Goal: Task Accomplishment & Management: Use online tool/utility

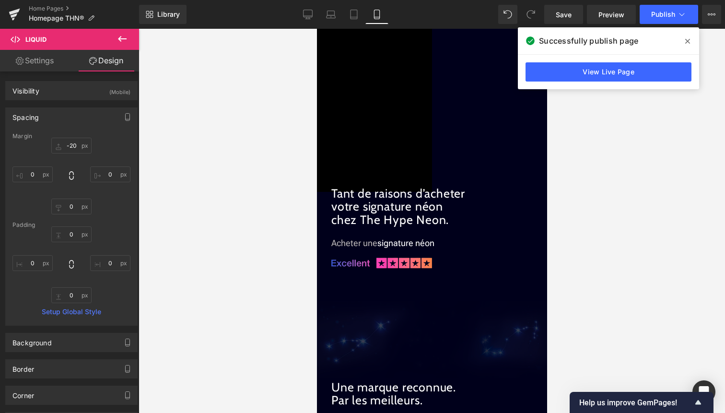
click at [692, 42] on span at bounding box center [687, 41] width 15 height 15
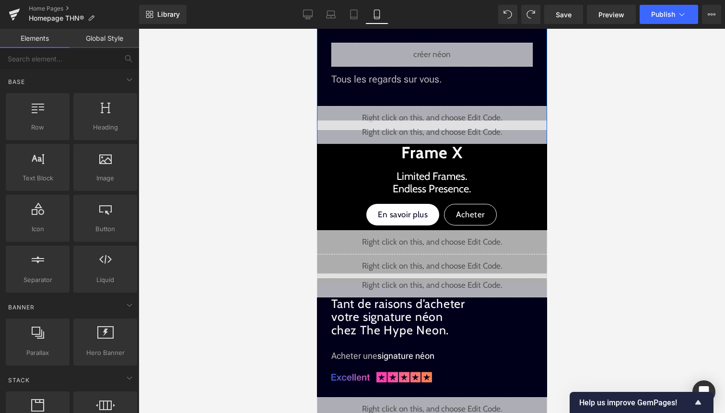
scroll to position [481, 0]
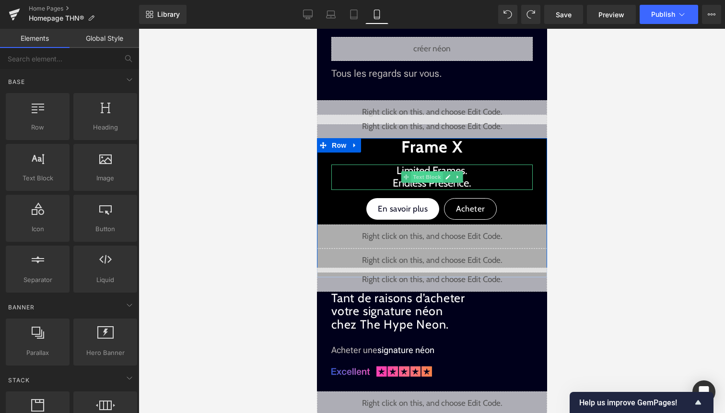
click at [420, 177] on span "Text Block" at bounding box center [426, 177] width 32 height 12
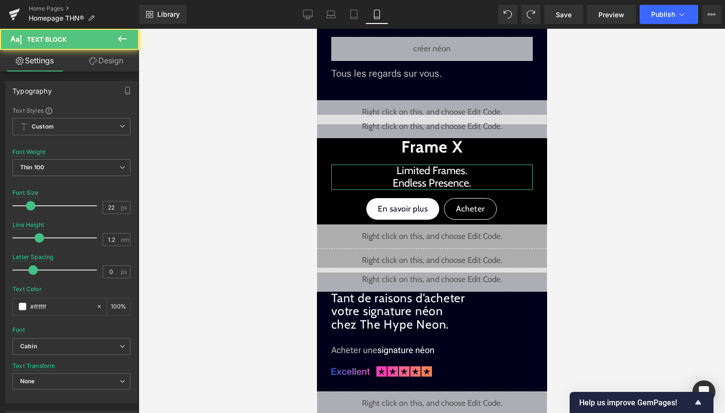
click at [114, 66] on link "Design" at bounding box center [105, 61] width 69 height 22
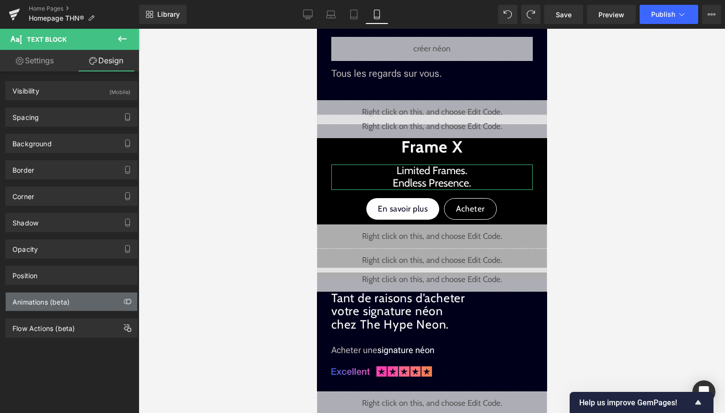
click at [69, 308] on div "Animations (beta)" at bounding box center [71, 301] width 131 height 18
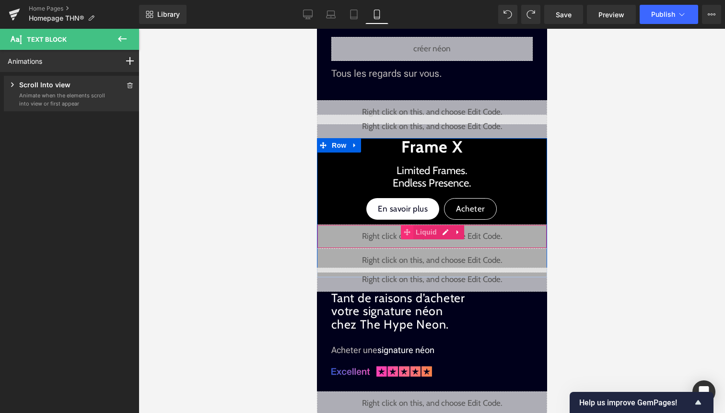
click at [404, 232] on icon at bounding box center [406, 231] width 7 height 7
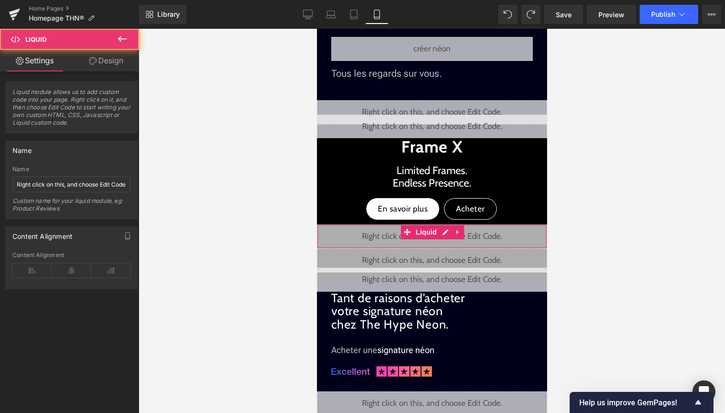
click at [108, 65] on link "Design" at bounding box center [105, 61] width 69 height 22
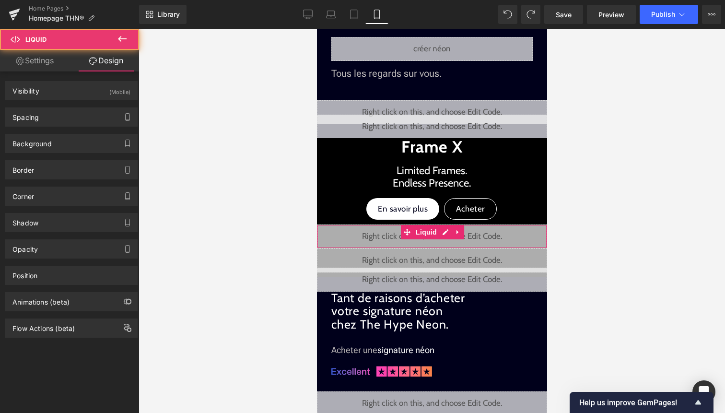
type input "0"
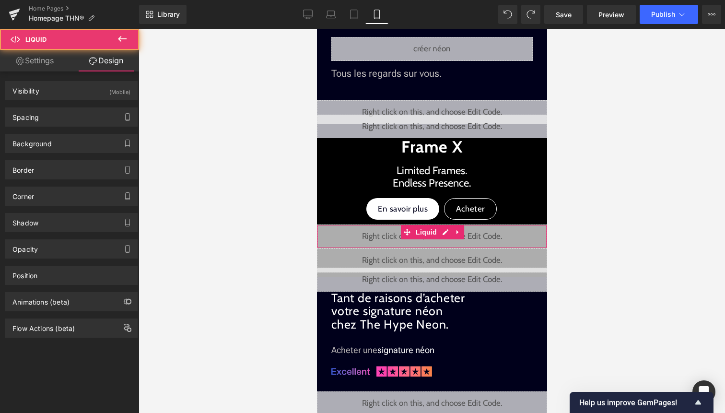
type input "0"
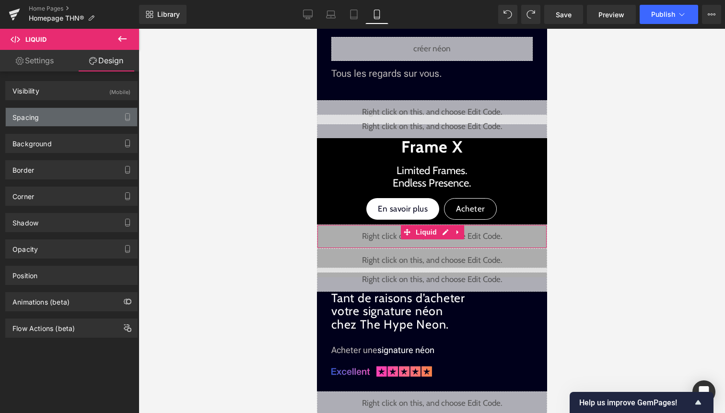
click at [72, 110] on div "Spacing" at bounding box center [71, 117] width 131 height 18
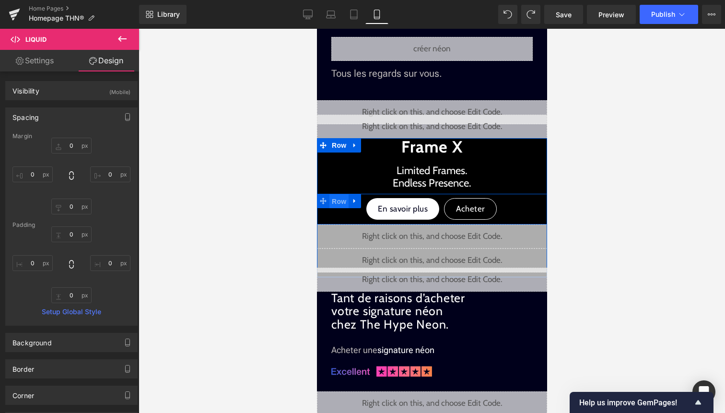
click at [334, 202] on span "Row" at bounding box center [338, 201] width 19 height 14
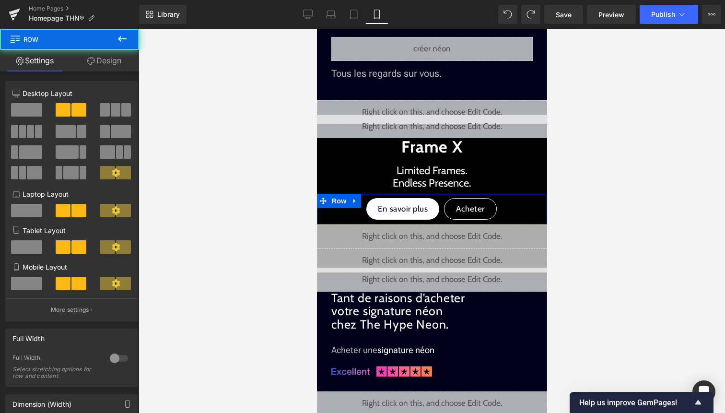
click at [112, 63] on link "Design" at bounding box center [103, 61] width 69 height 22
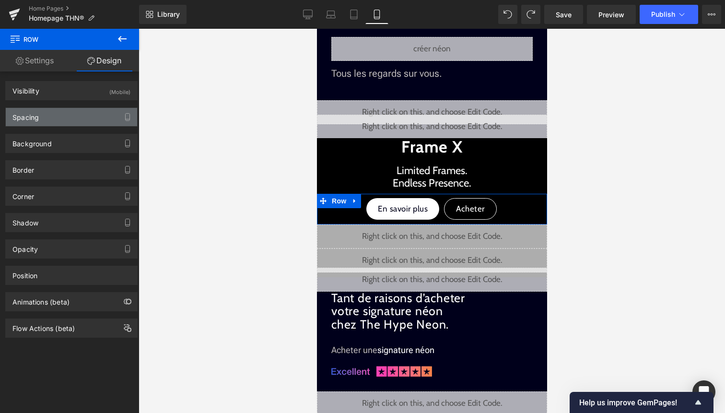
click at [82, 110] on div "Spacing" at bounding box center [71, 117] width 131 height 18
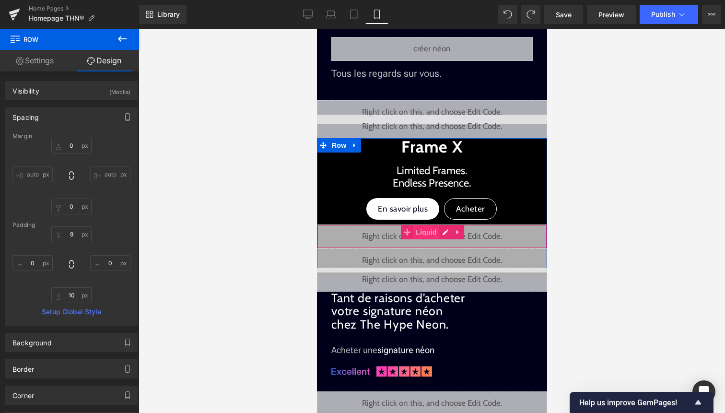
click at [427, 231] on span "Liquid" at bounding box center [426, 232] width 26 height 14
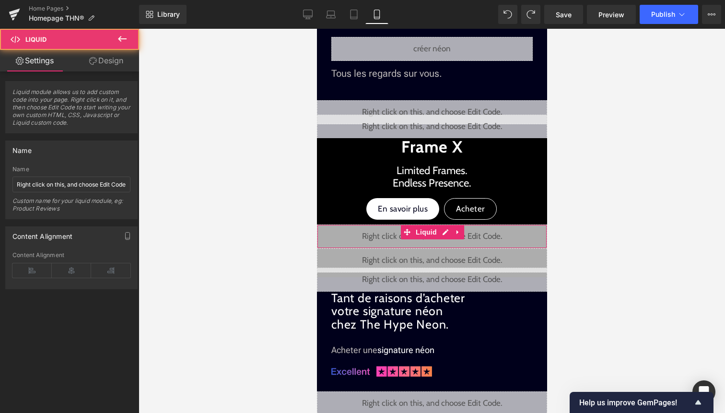
click at [113, 63] on link "Design" at bounding box center [105, 61] width 69 height 22
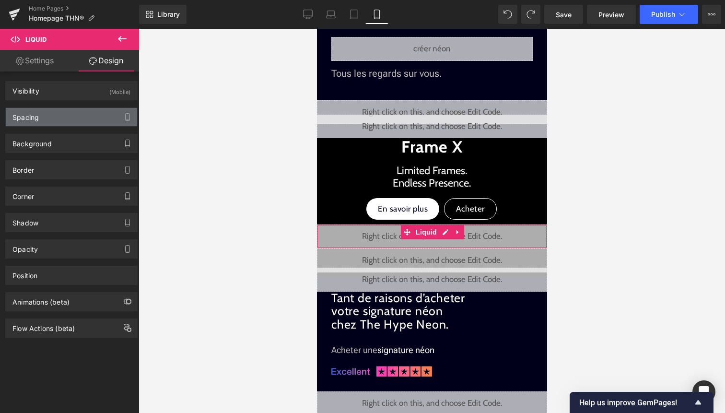
click at [87, 124] on div "Spacing" at bounding box center [71, 117] width 131 height 18
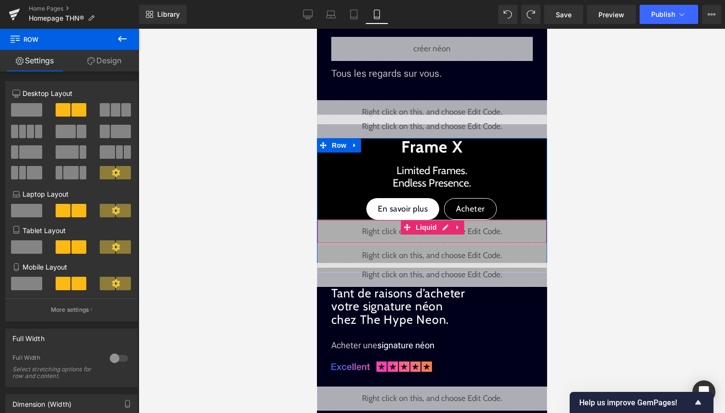
click at [437, 218] on div "Frame X Heading Limited Frames. Endless Presence. Text Block En savoir plus But…" at bounding box center [431, 202] width 230 height 129
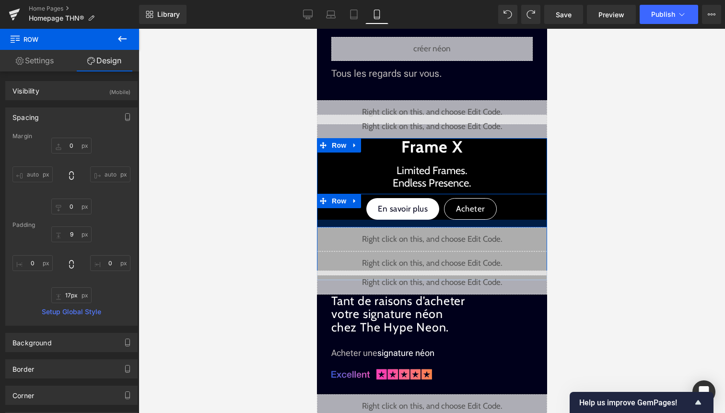
type input "18px"
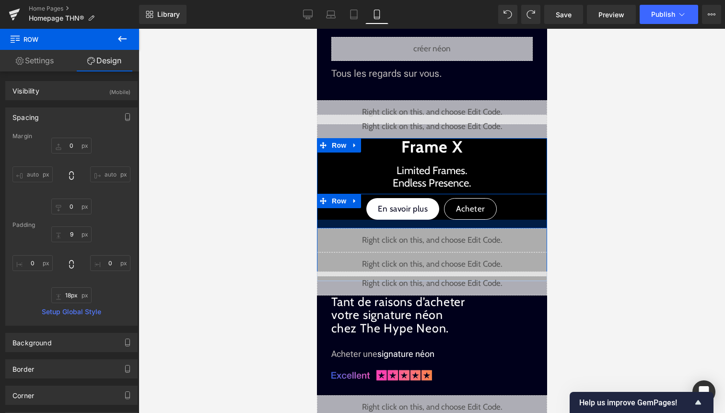
drag, startPoint x: 534, startPoint y: 217, endPoint x: 534, endPoint y: 226, distance: 8.6
click at [534, 226] on div at bounding box center [431, 223] width 230 height 9
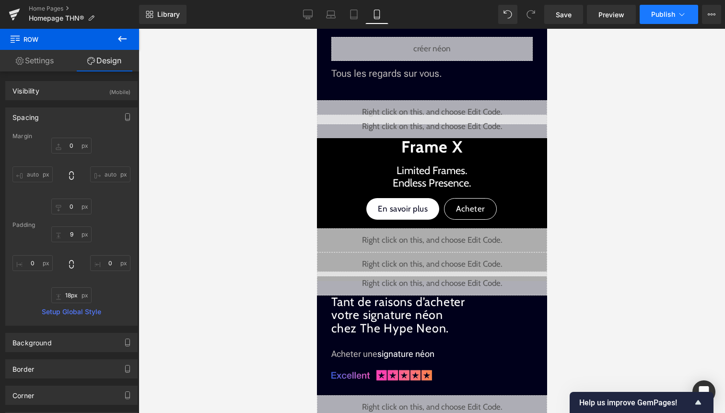
click at [663, 18] on span "Publish" at bounding box center [663, 15] width 24 height 8
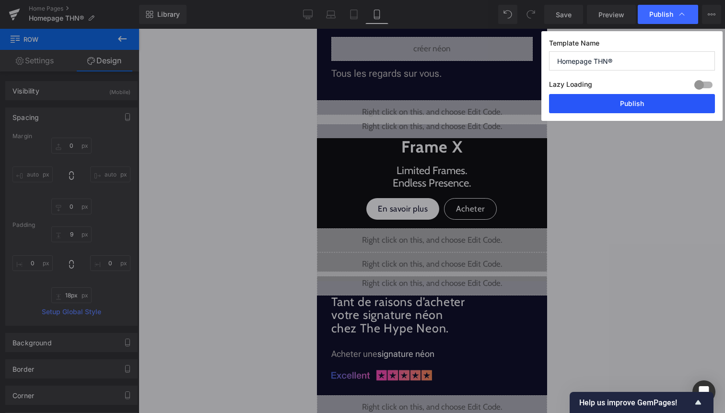
click at [618, 107] on button "Publish" at bounding box center [632, 103] width 166 height 19
